Goal: Navigation & Orientation: Find specific page/section

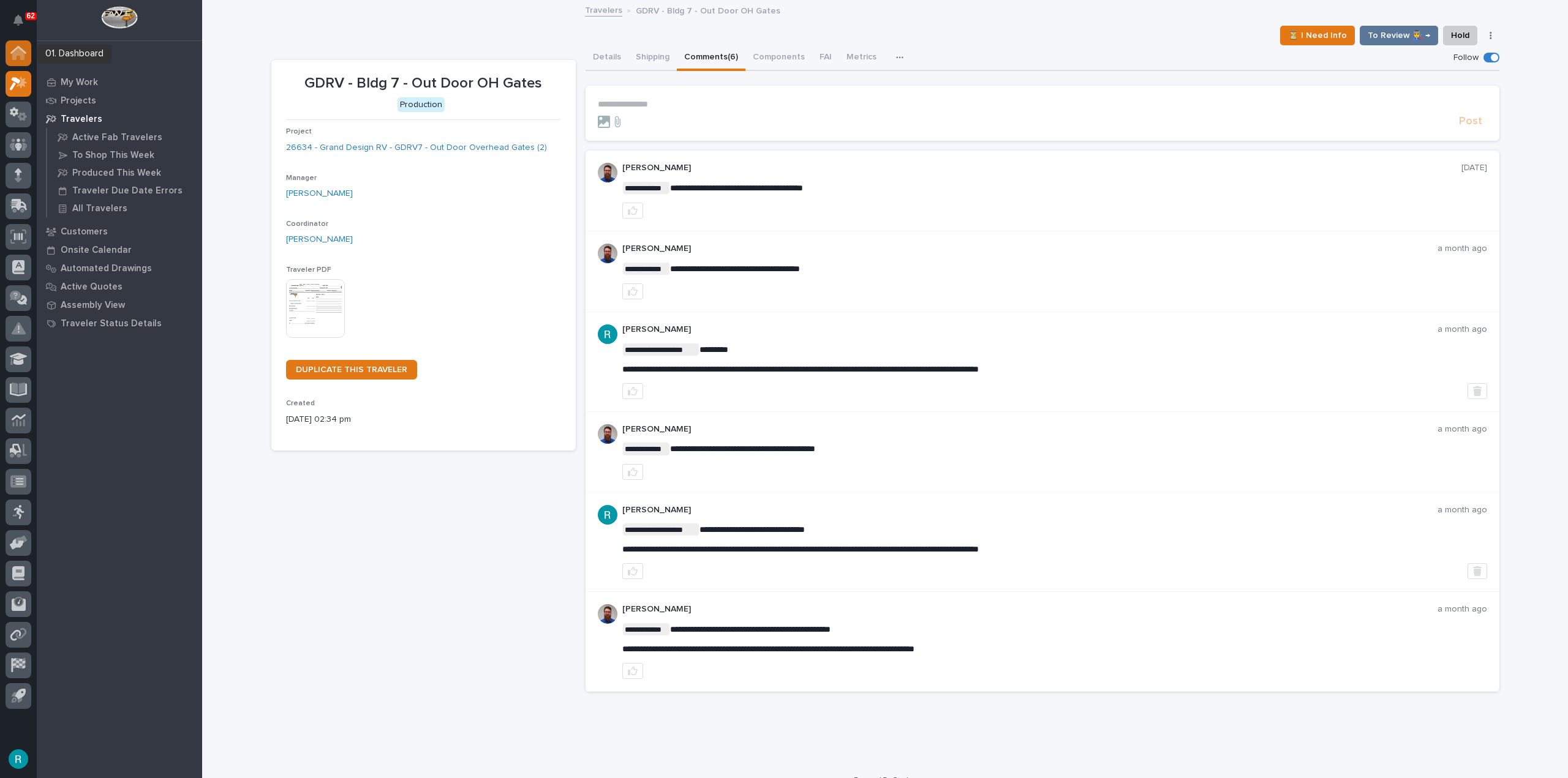
click at [18, 50] on icon at bounding box center [18, 53] width 12 height 12
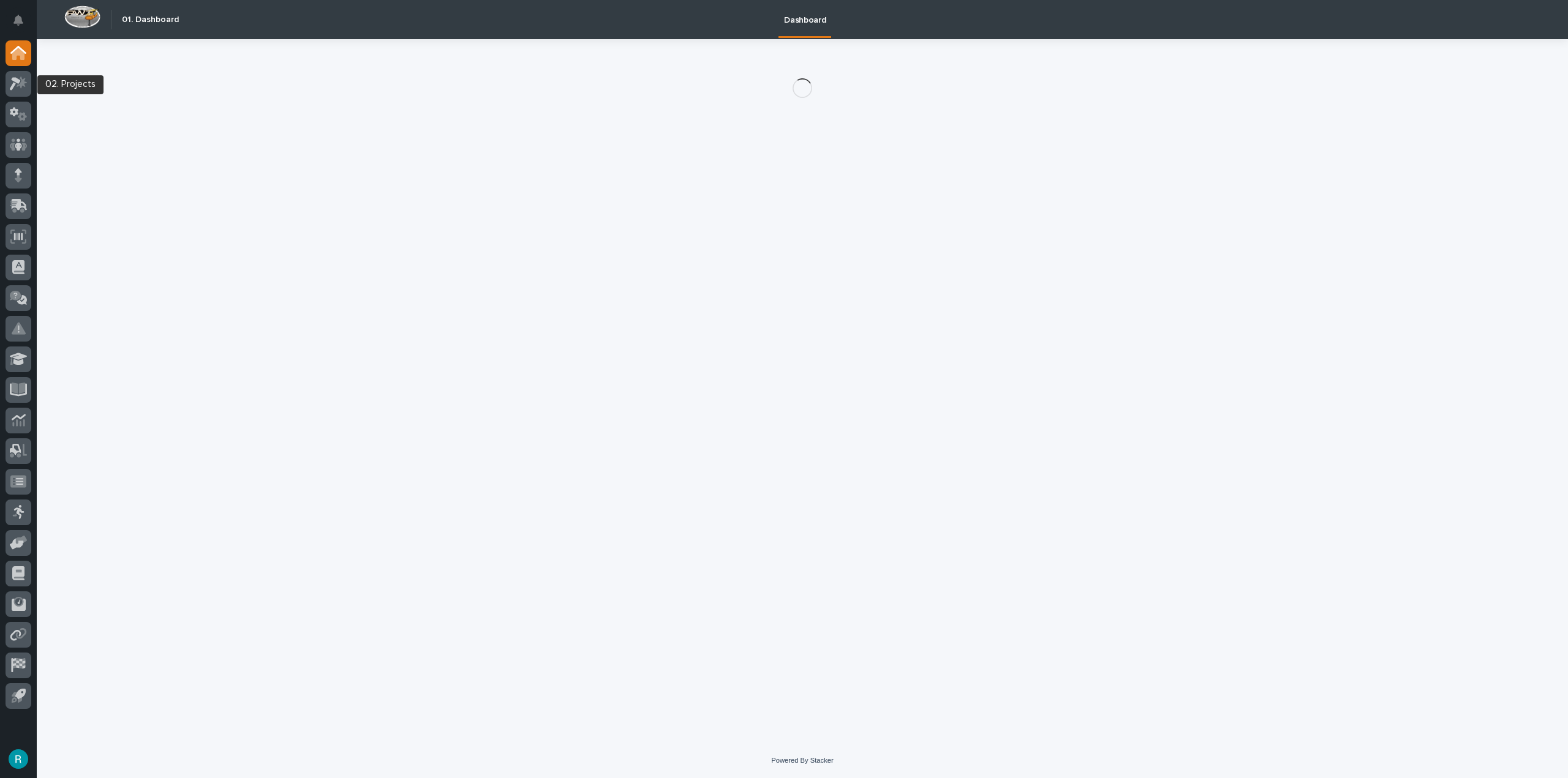
click at [19, 84] on icon at bounding box center [18, 83] width 18 height 14
